Goal: Contribute content: Add original content to the website for others to see

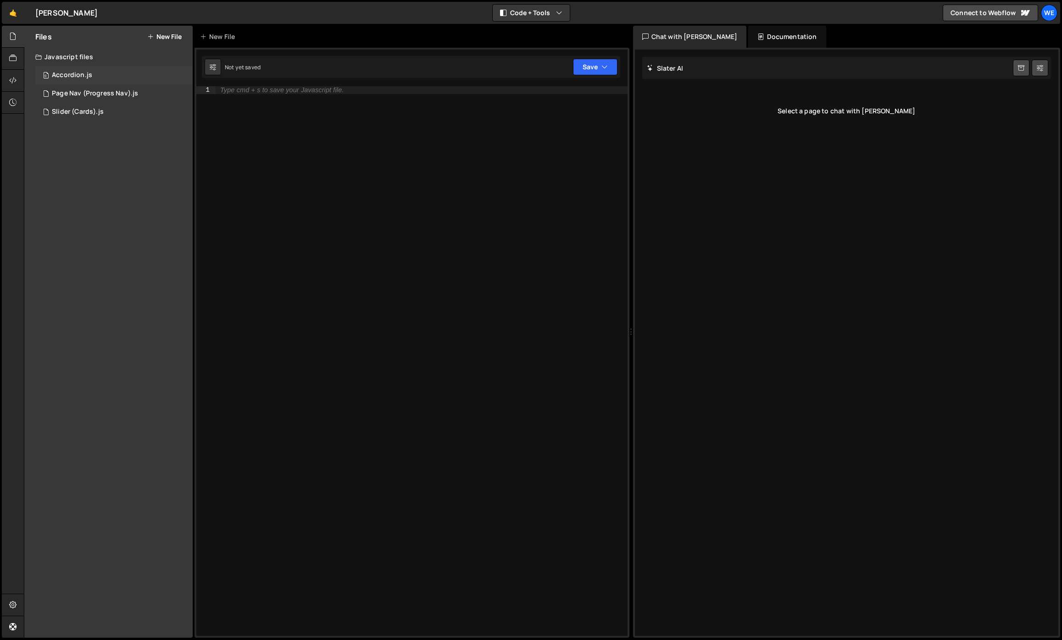
click at [94, 76] on div "0 Accordion.js 0" at bounding box center [113, 75] width 157 height 18
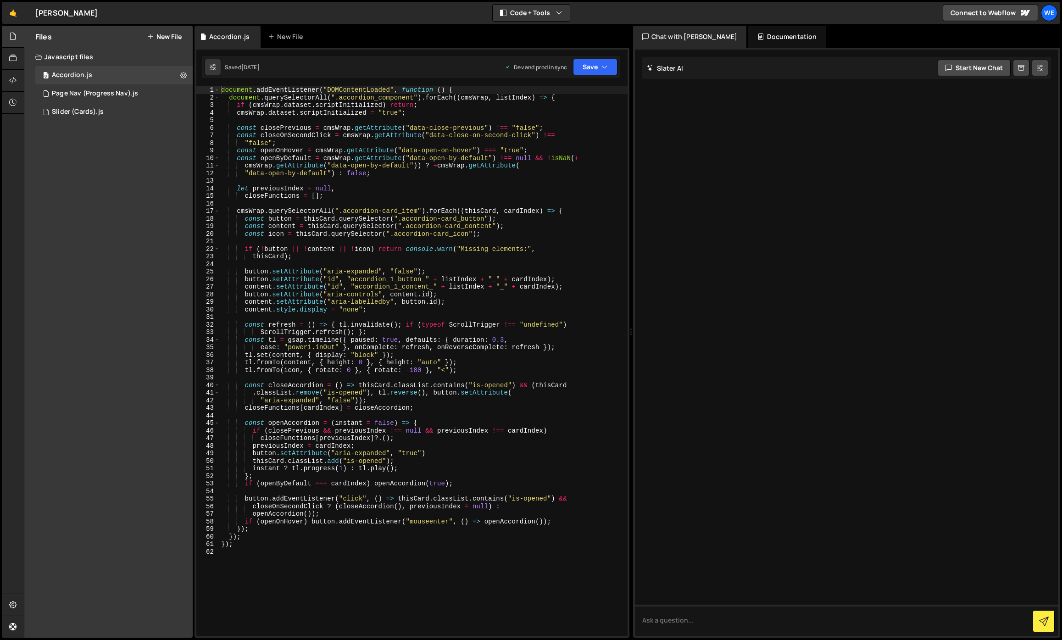
click at [339, 128] on div "document . addEventListener ( "DOMContentLoaded" , function ( ) { document . qu…" at bounding box center [423, 368] width 408 height 565
type textarea "});"
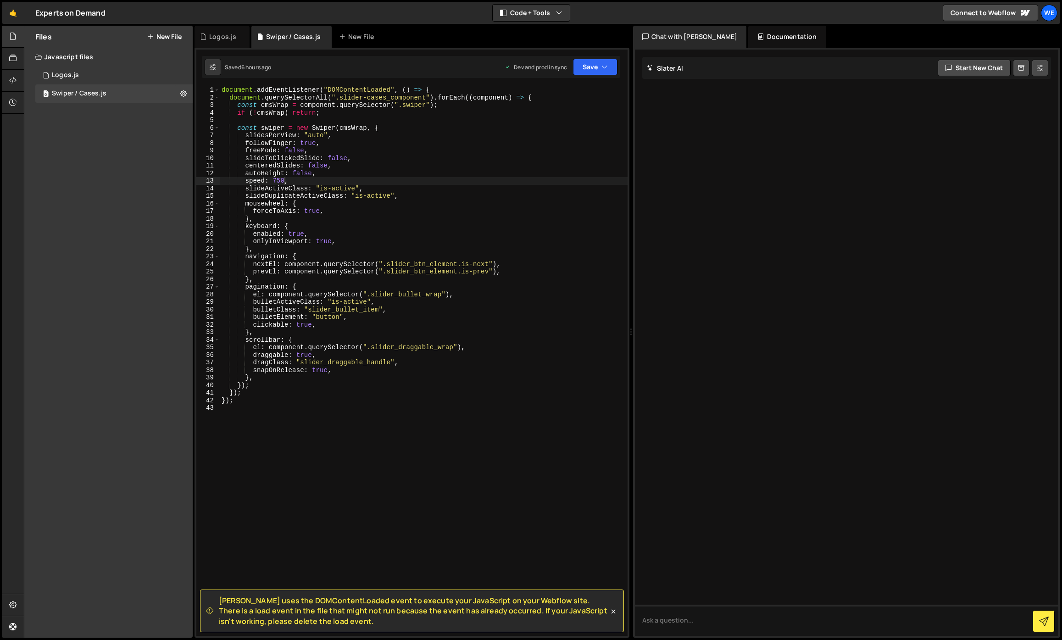
scroll to position [0, 4]
click at [169, 38] on button "New File" at bounding box center [164, 36] width 34 height 7
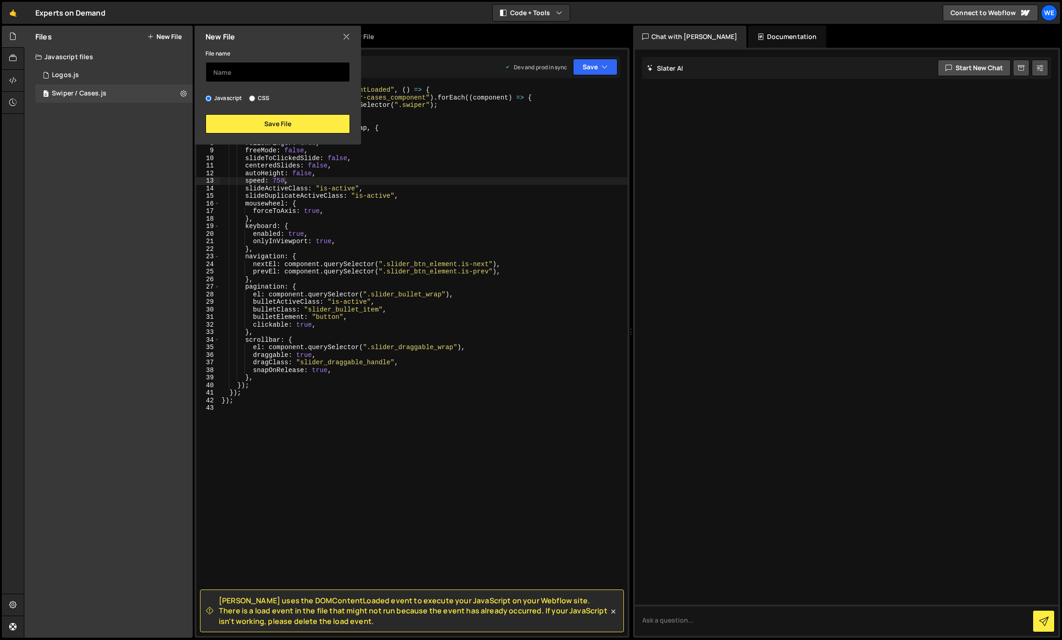
click at [244, 75] on input "text" at bounding box center [277, 72] width 144 height 20
type input "Accordion"
click at [285, 117] on button "Save File" at bounding box center [277, 123] width 144 height 19
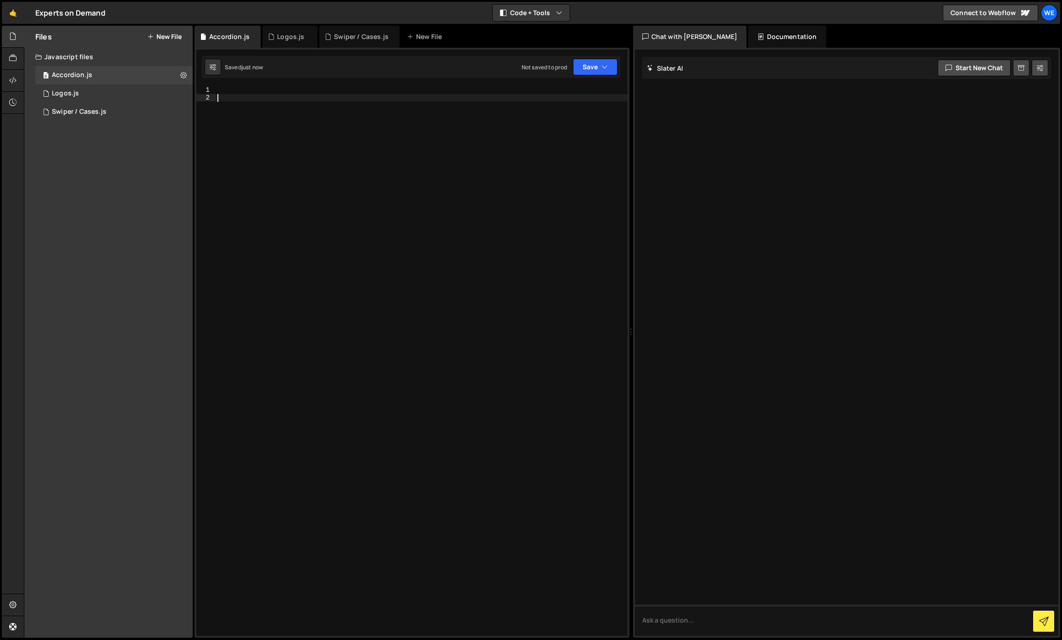
click at [286, 123] on div at bounding box center [422, 368] width 412 height 565
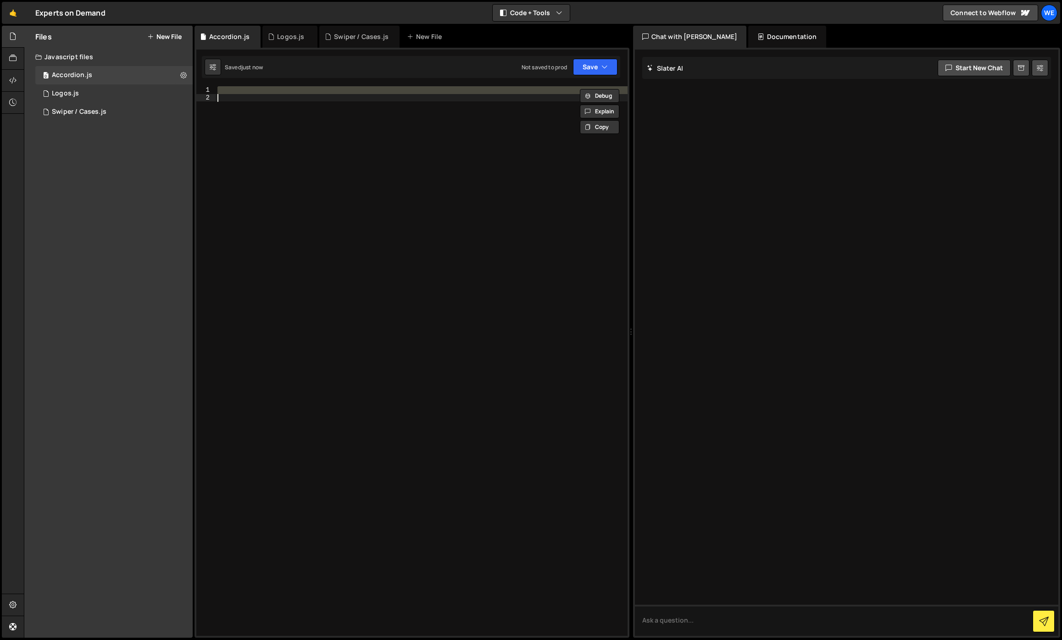
paste textarea
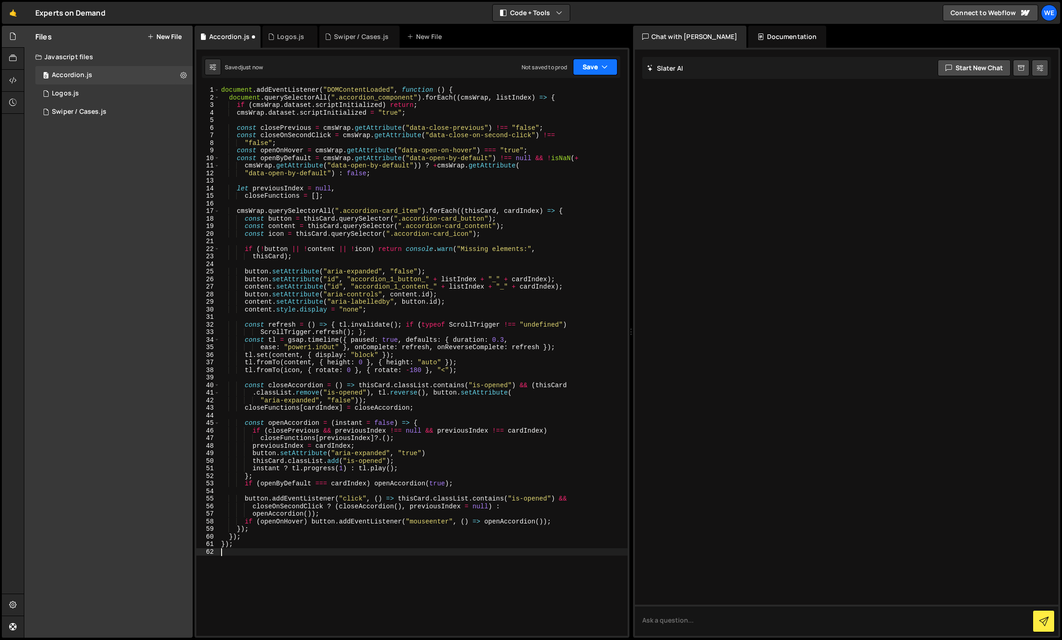
click at [597, 60] on button "Save" at bounding box center [595, 67] width 44 height 17
click at [576, 119] on div "Save to Production S" at bounding box center [563, 119] width 95 height 9
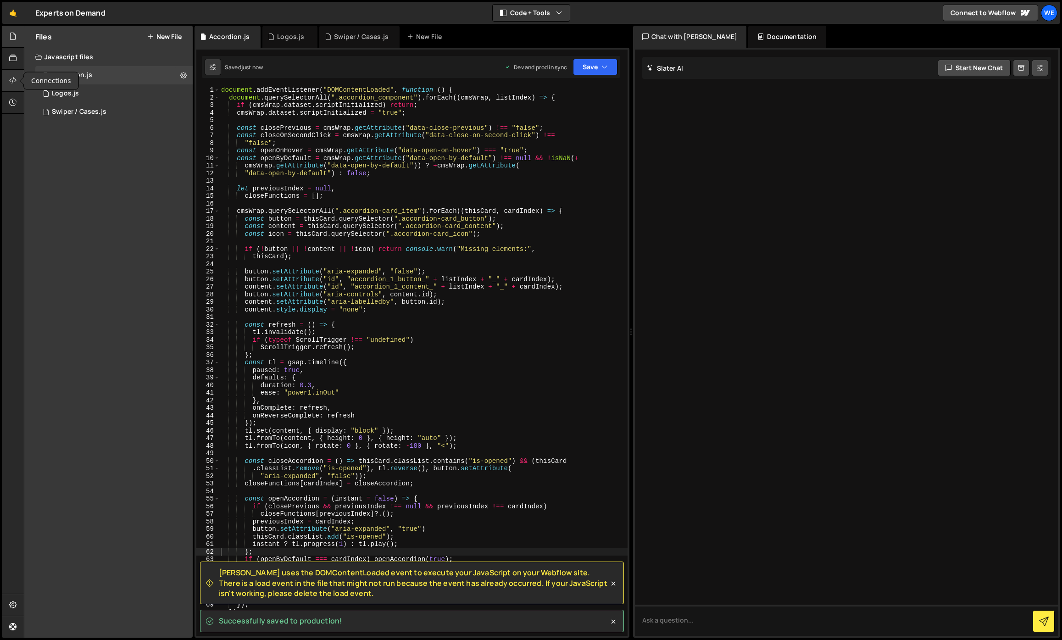
click at [14, 78] on icon at bounding box center [12, 80] width 7 height 10
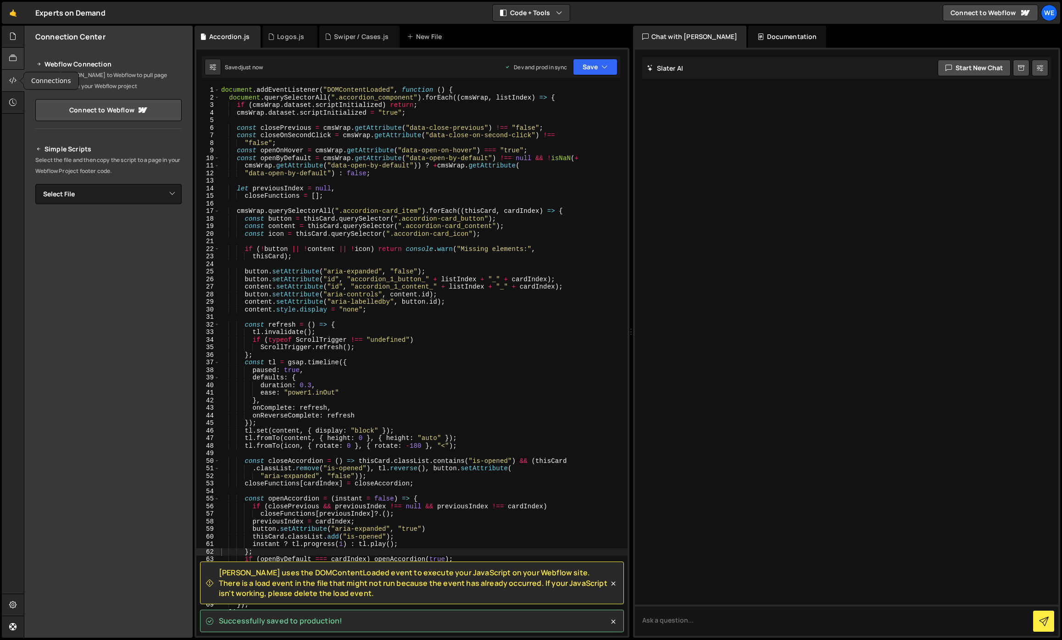
click at [15, 59] on icon at bounding box center [12, 58] width 7 height 10
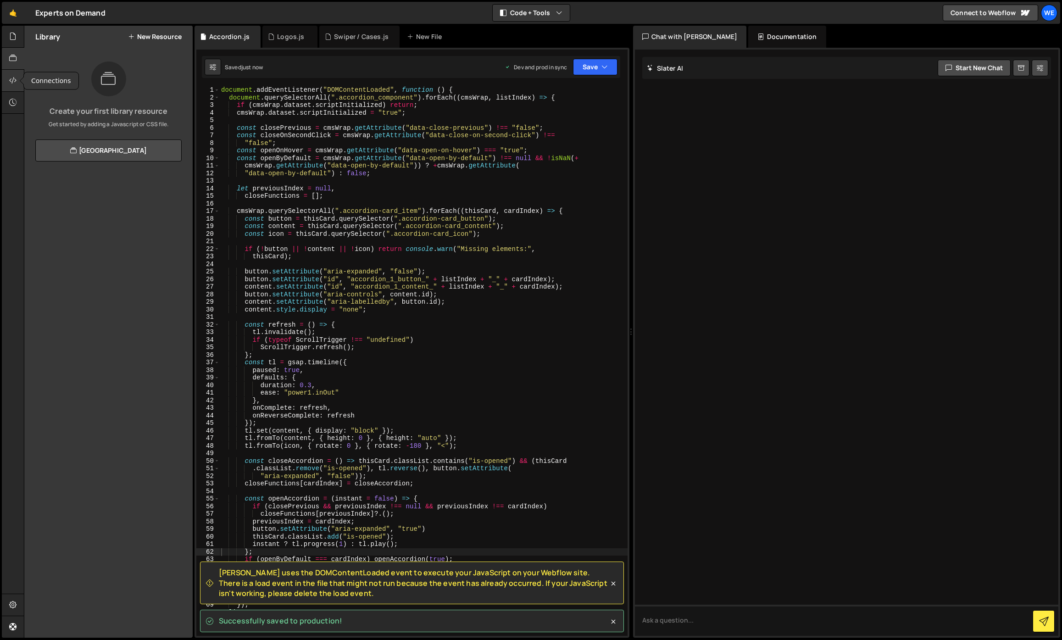
click at [16, 79] on icon at bounding box center [12, 80] width 7 height 10
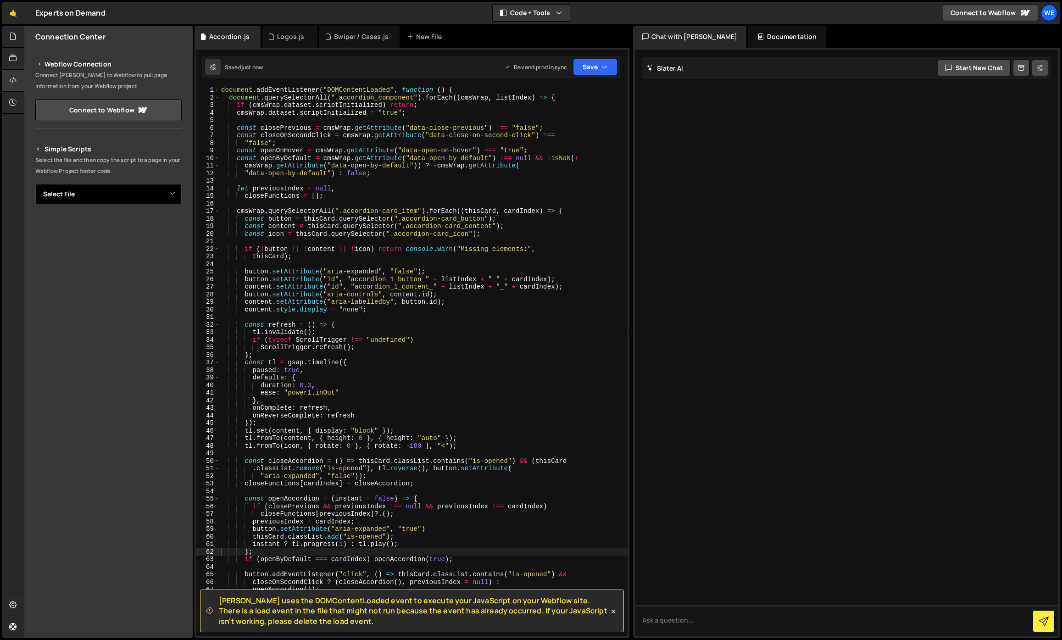
click at [83, 198] on select "Select File Logos.js Swiper / Cases.js Accordion.js" at bounding box center [108, 194] width 146 height 20
select select "45319"
click at [35, 184] on select "Select File Logos.js Swiper / Cases.js Accordion.js" at bounding box center [108, 194] width 146 height 20
click at [175, 198] on select "Select File Logos.js Swiper / Cases.js Accordion.js" at bounding box center [108, 194] width 146 height 20
click at [175, 227] on button "Button group with nested dropdown" at bounding box center [175, 225] width 13 height 19
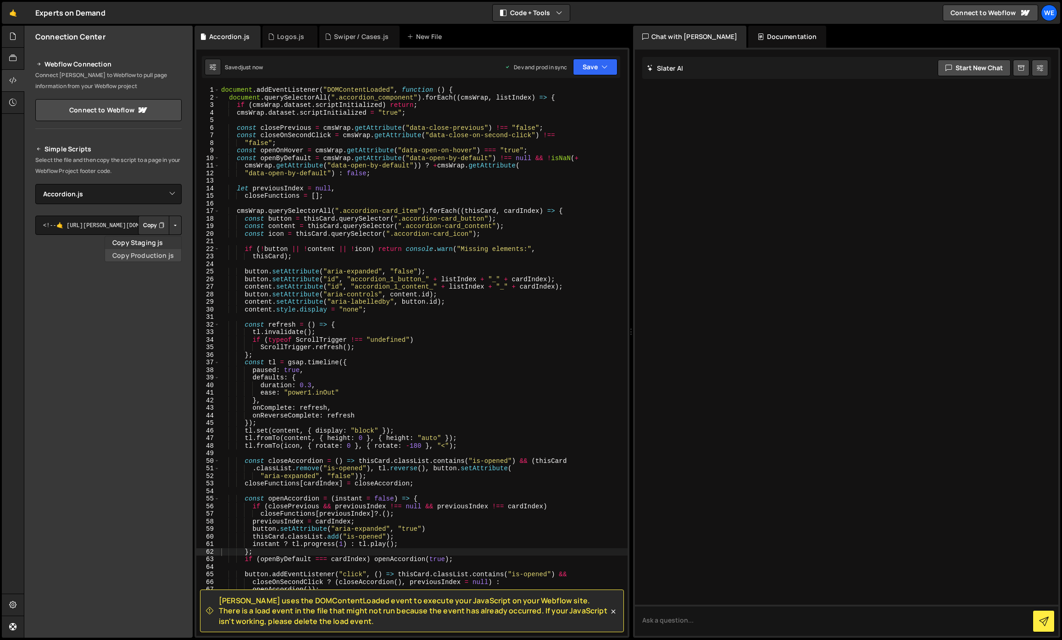
click at [154, 253] on link "Copy Production js" at bounding box center [143, 255] width 76 height 13
